Goal: Task Accomplishment & Management: Use online tool/utility

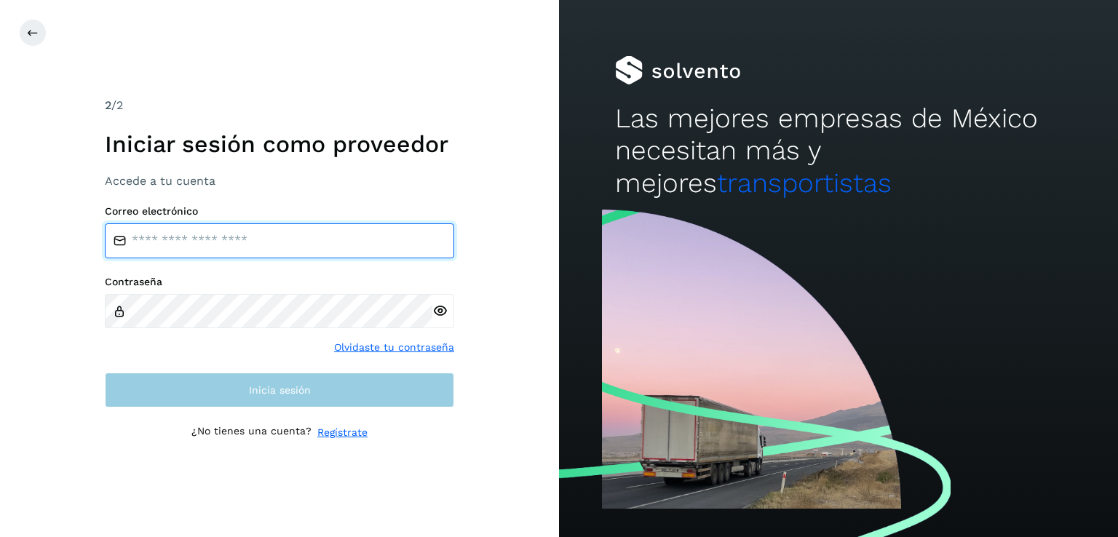
type input "**********"
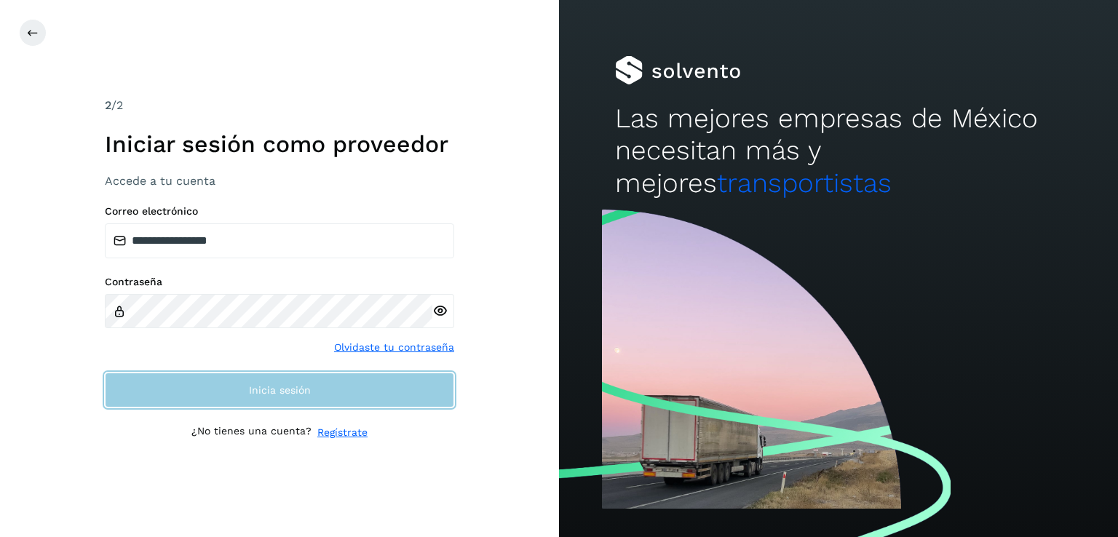
click at [346, 395] on button "Inicia sesión" at bounding box center [279, 390] width 349 height 35
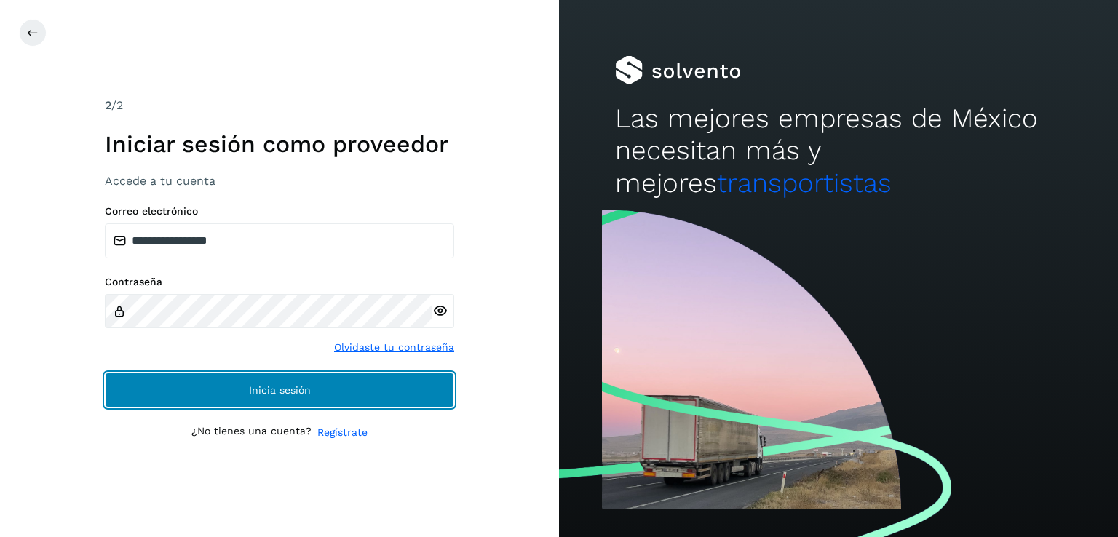
click at [292, 391] on span "Inicia sesión" at bounding box center [280, 390] width 62 height 10
click at [322, 391] on button "Inicia sesión" at bounding box center [279, 390] width 349 height 35
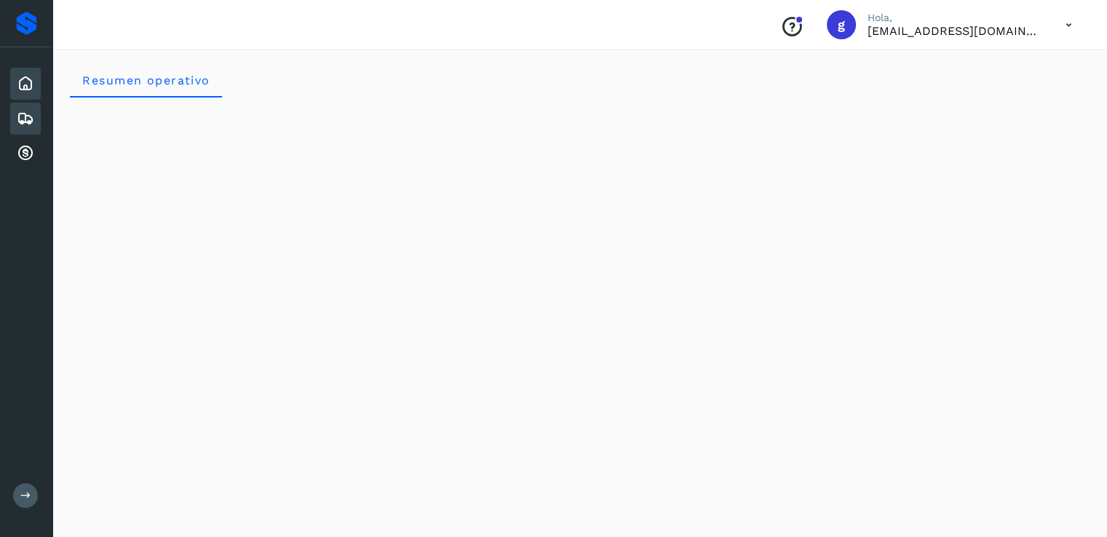
click at [26, 114] on icon at bounding box center [25, 118] width 17 height 17
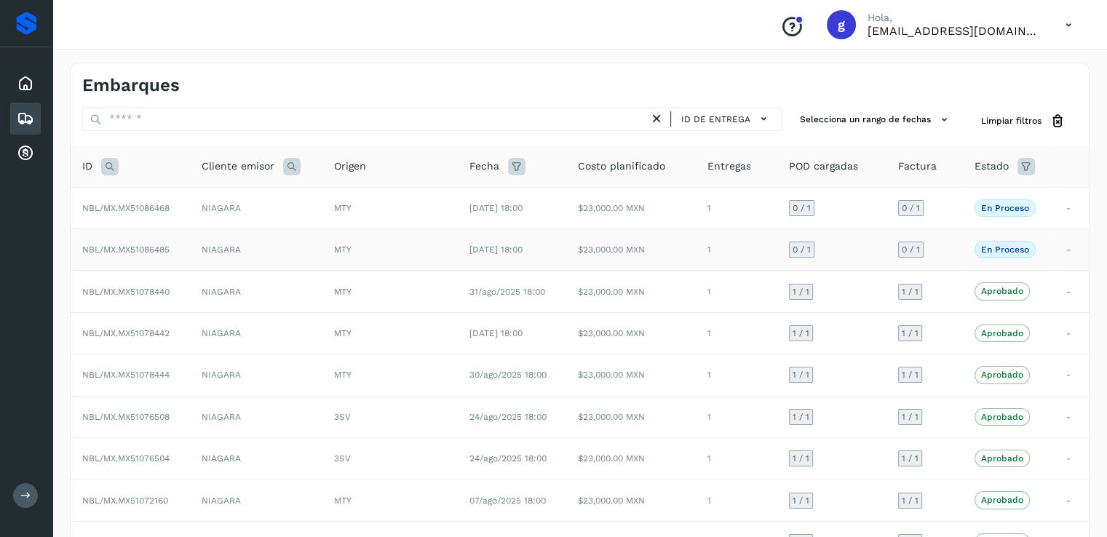
click at [156, 251] on span "NBL/MX.MX51086485" at bounding box center [125, 249] width 87 height 10
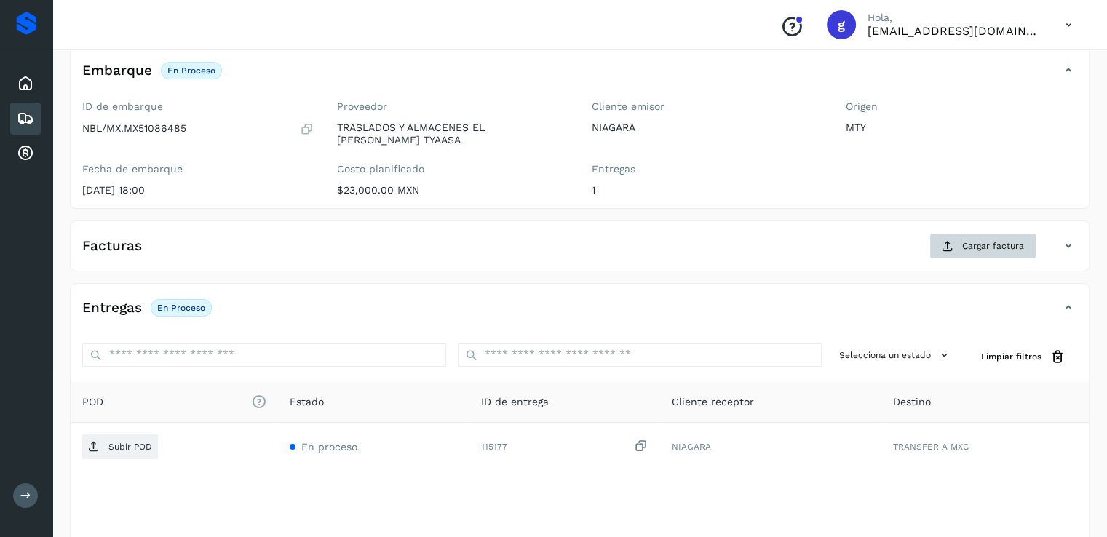
scroll to position [84, 0]
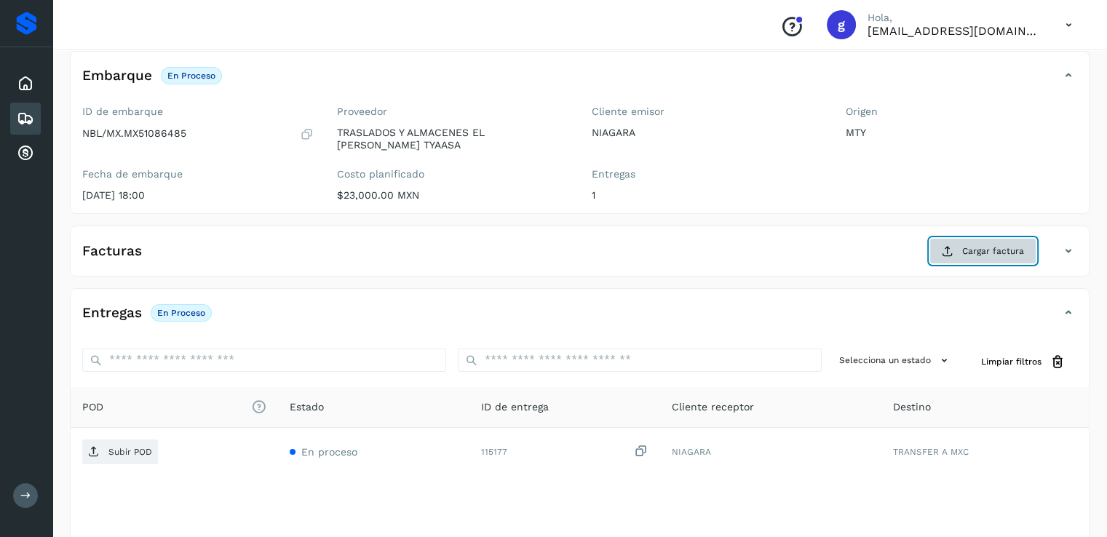
click at [1006, 244] on span "Cargar factura" at bounding box center [993, 250] width 62 height 13
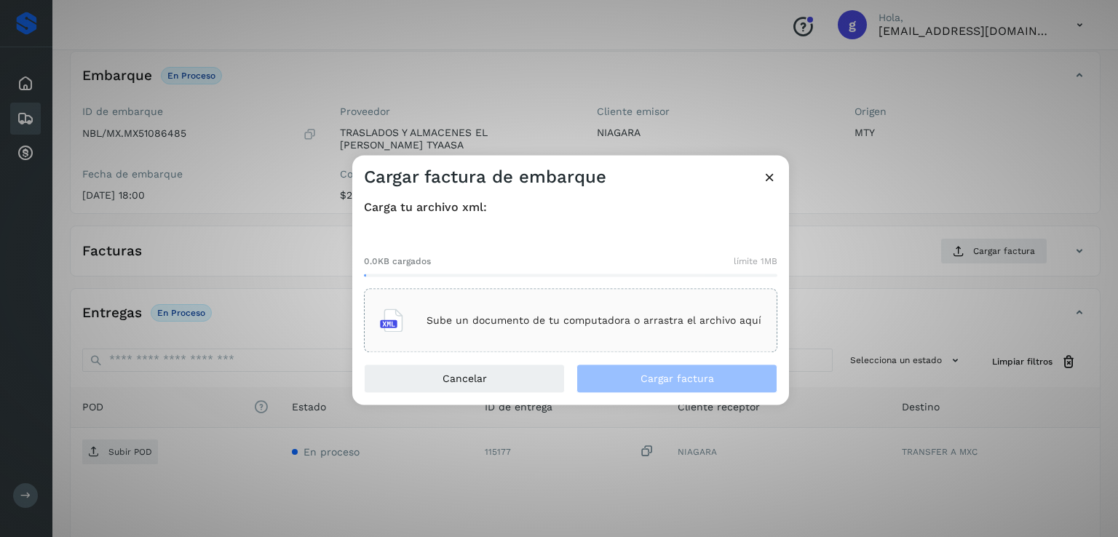
click at [599, 306] on div "Sube un documento de tu computadora o arrastra el archivo aquí" at bounding box center [570, 320] width 381 height 39
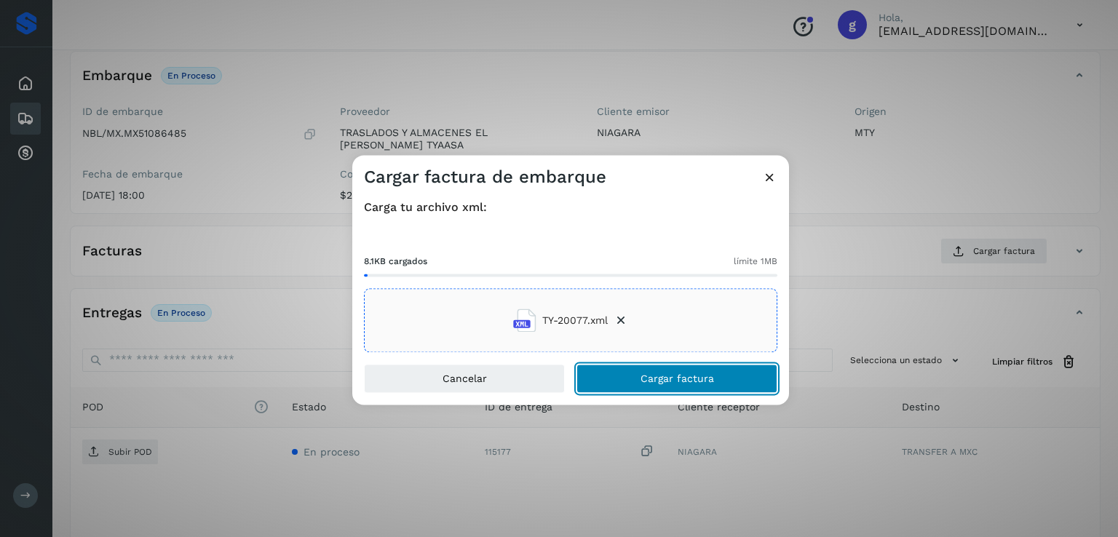
click at [672, 375] on span "Cargar factura" at bounding box center [676, 379] width 73 height 10
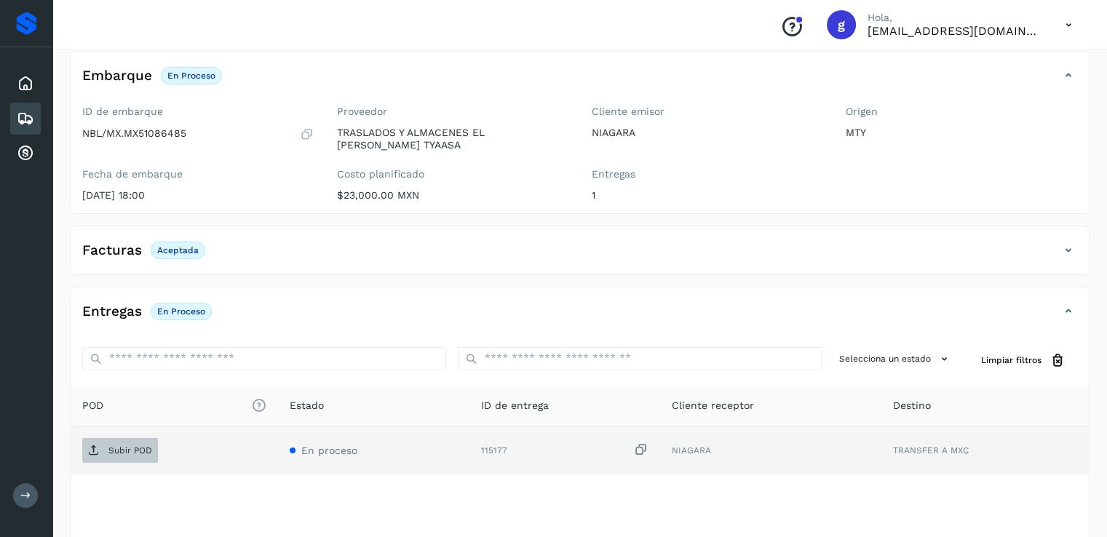
click at [134, 445] on p "Subir POD" at bounding box center [130, 450] width 44 height 10
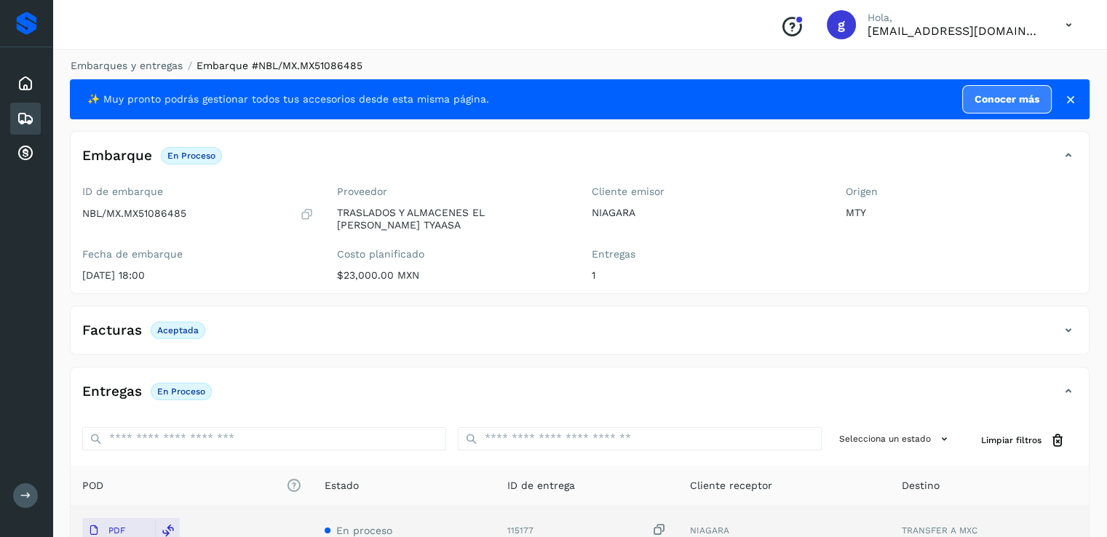
scroll to position [0, 0]
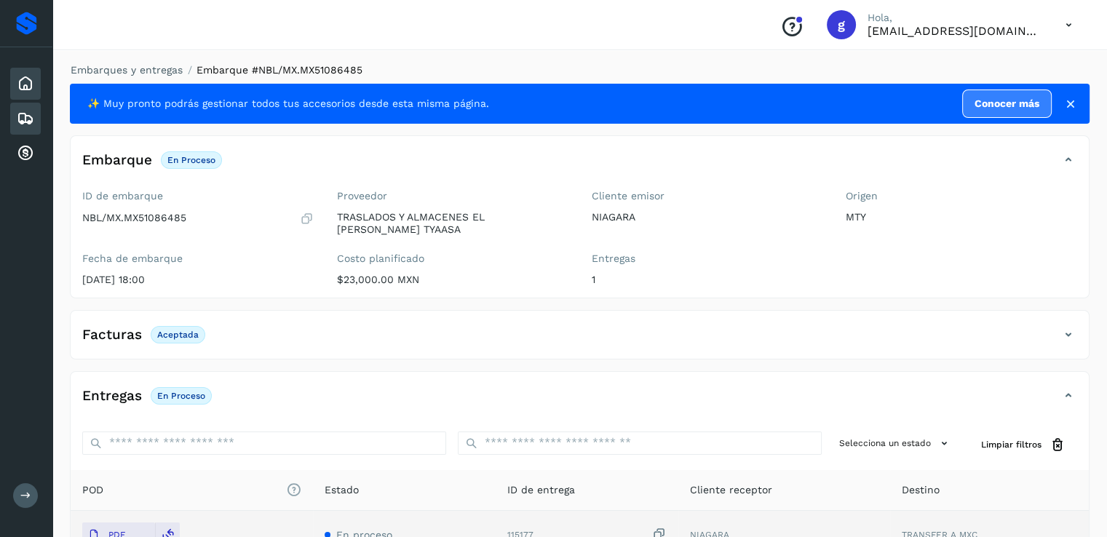
click at [28, 81] on icon at bounding box center [25, 83] width 17 height 17
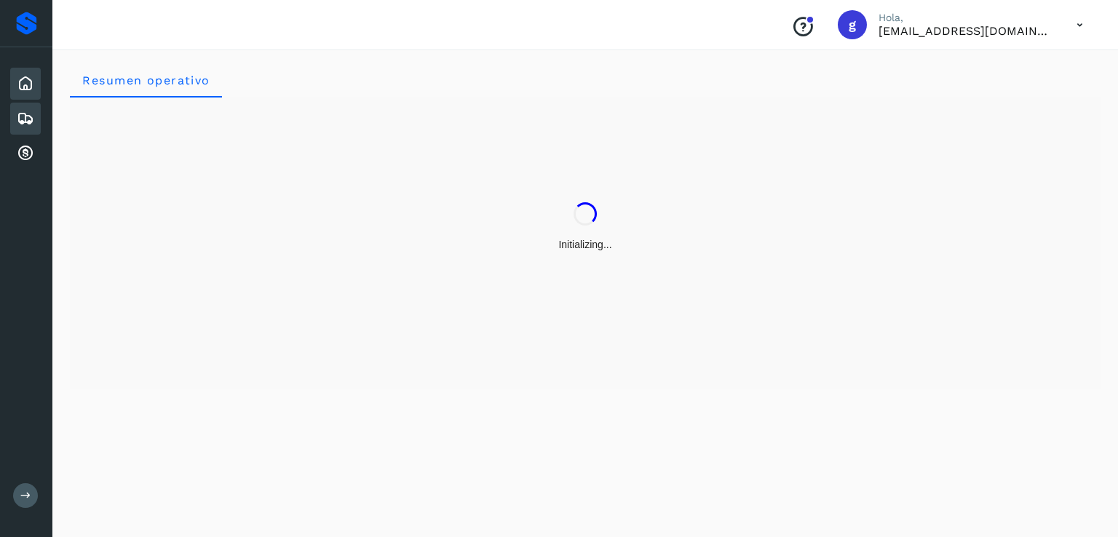
click at [25, 123] on icon at bounding box center [25, 118] width 17 height 17
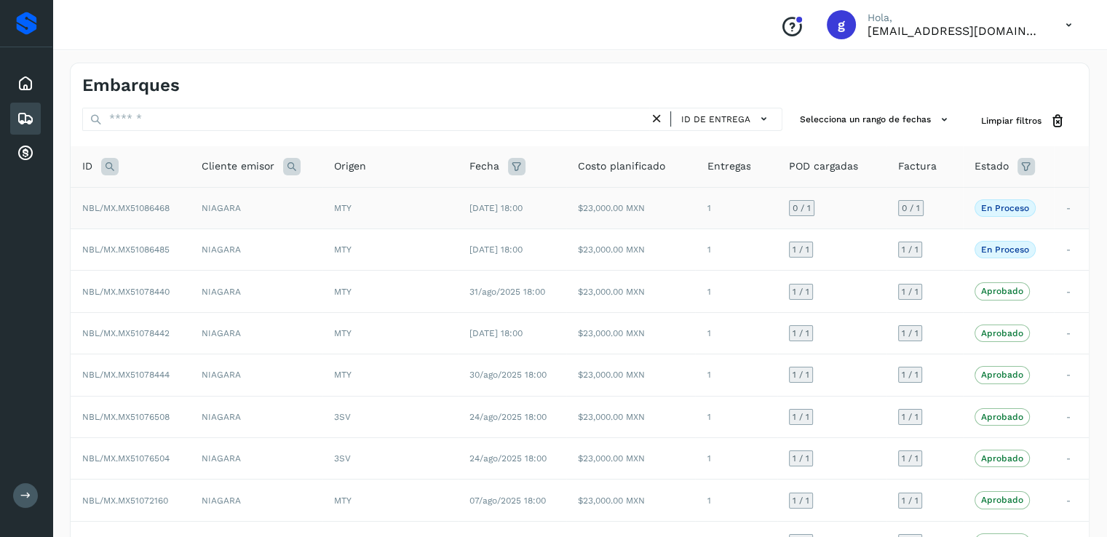
click at [155, 204] on span "NBL/MX.MX51086468" at bounding box center [125, 208] width 87 height 10
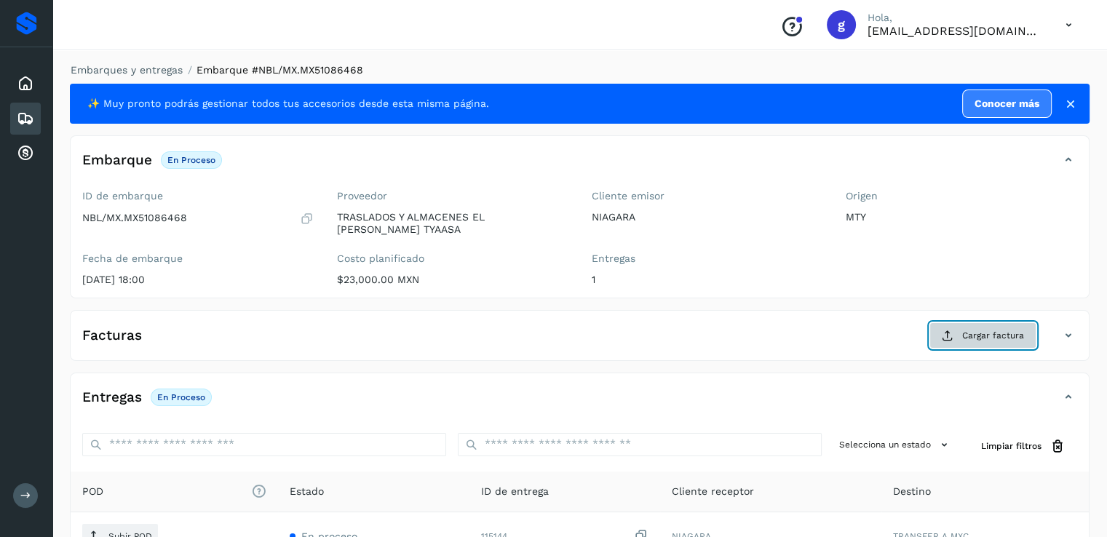
click at [975, 329] on span "Cargar factura" at bounding box center [993, 335] width 62 height 13
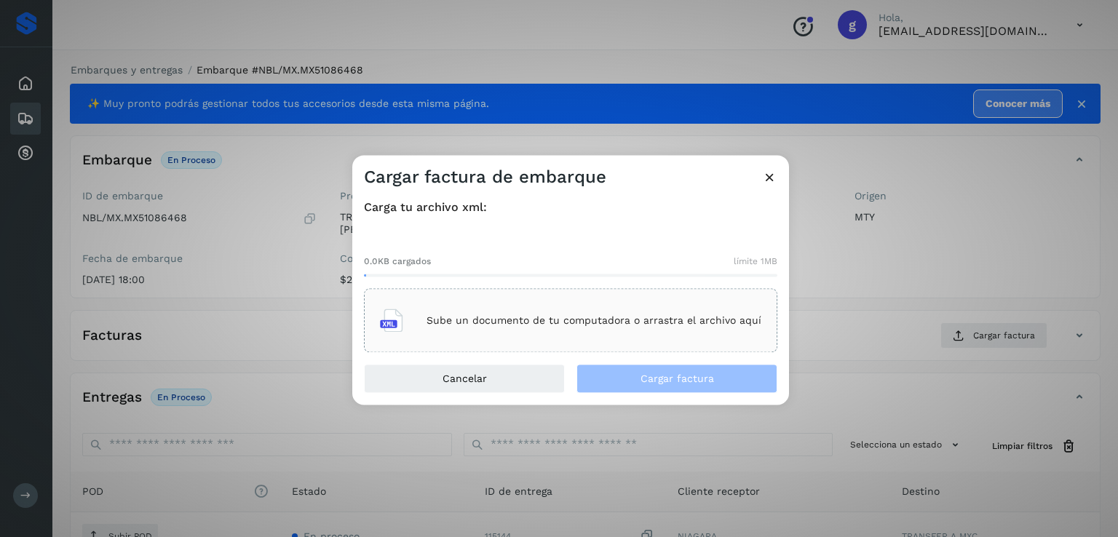
click at [476, 335] on div "Sube un documento de tu computadora o arrastra el archivo aquí" at bounding box center [570, 320] width 381 height 39
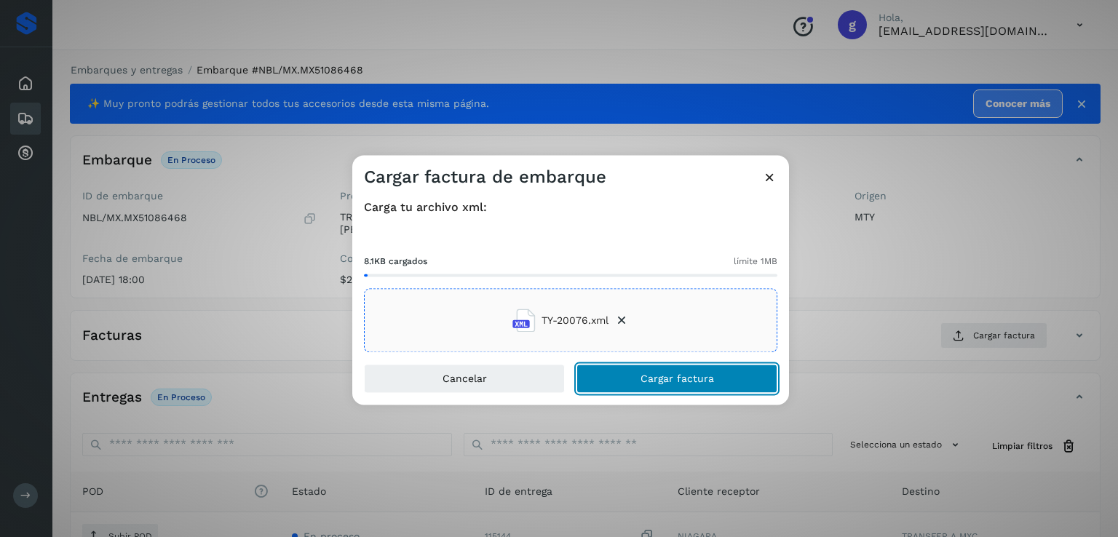
click at [725, 378] on button "Cargar factura" at bounding box center [676, 379] width 201 height 29
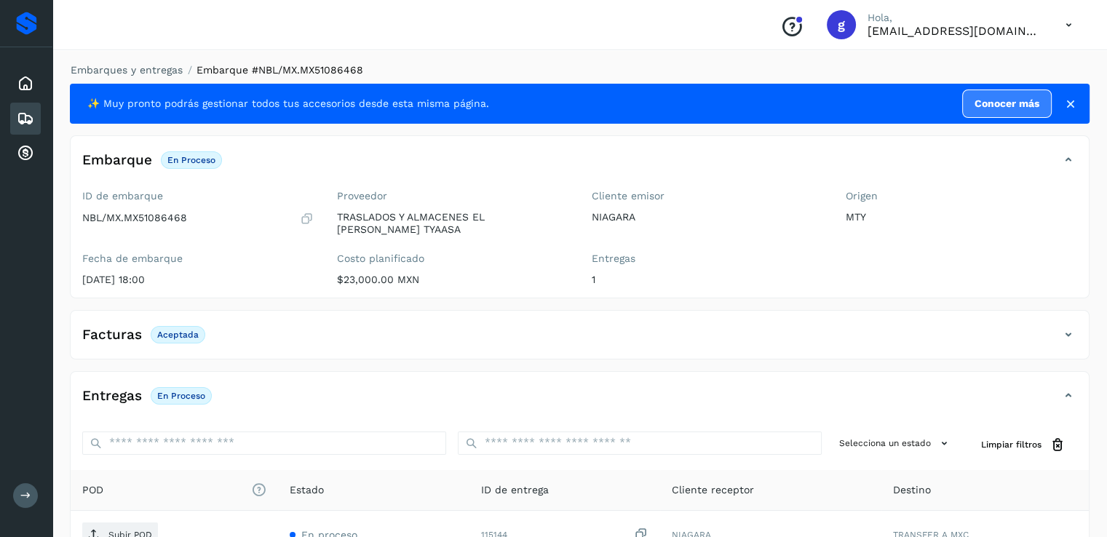
scroll to position [153, 0]
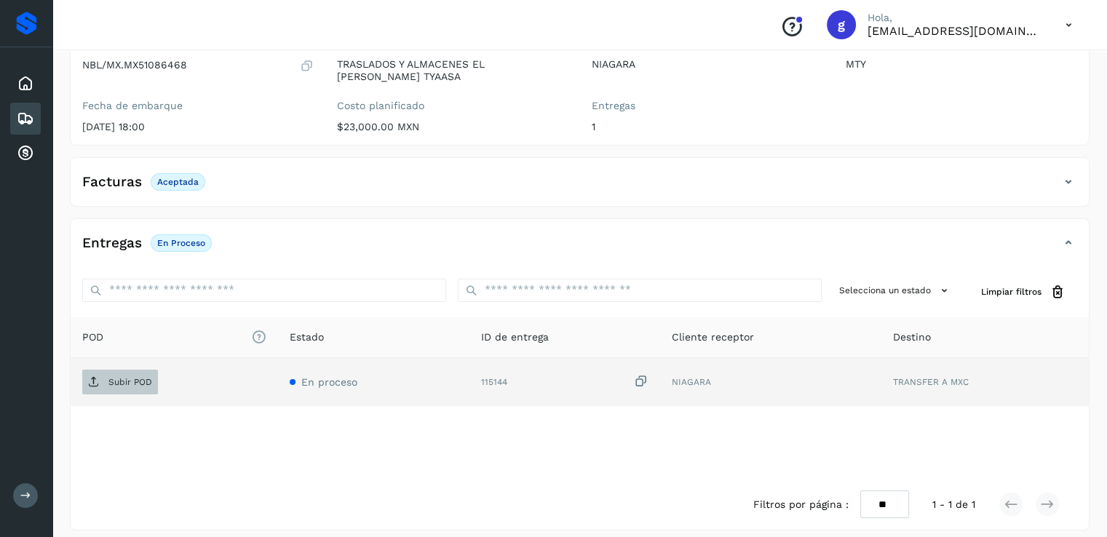
click at [143, 377] on p "Subir POD" at bounding box center [130, 382] width 44 height 10
